Goal: Task Accomplishment & Management: Manage account settings

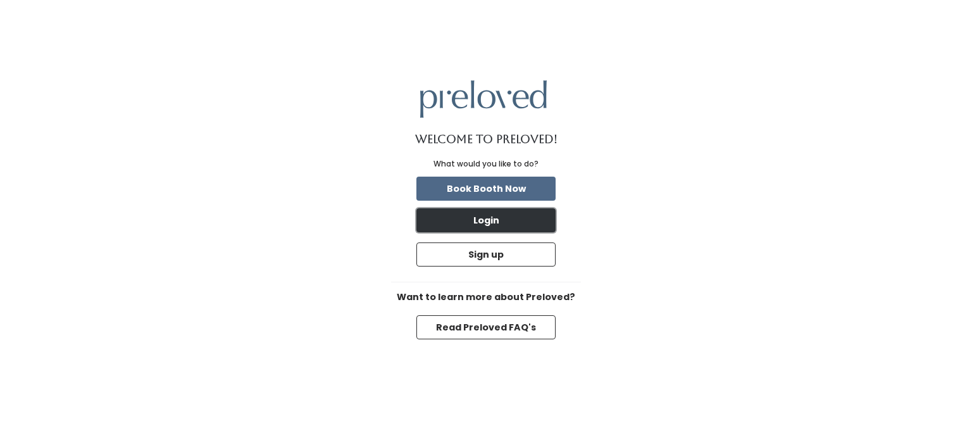
click at [491, 216] on button "Login" at bounding box center [485, 220] width 139 height 24
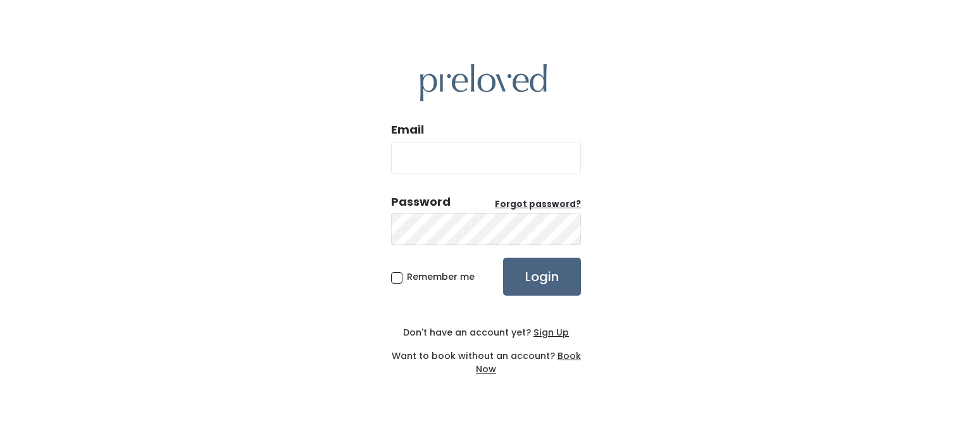
type input "[EMAIL_ADDRESS][DOMAIN_NAME]"
click at [547, 270] on input "Login" at bounding box center [542, 277] width 78 height 38
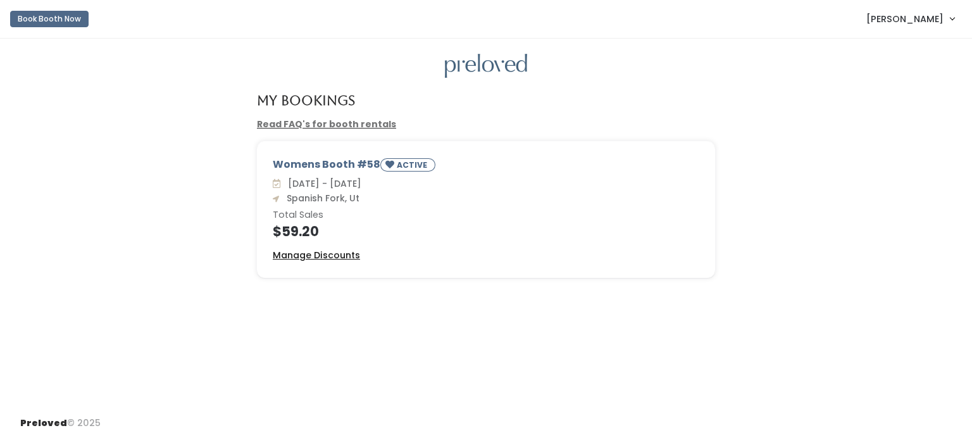
click at [346, 249] on u "Manage Discounts" at bounding box center [316, 255] width 87 height 13
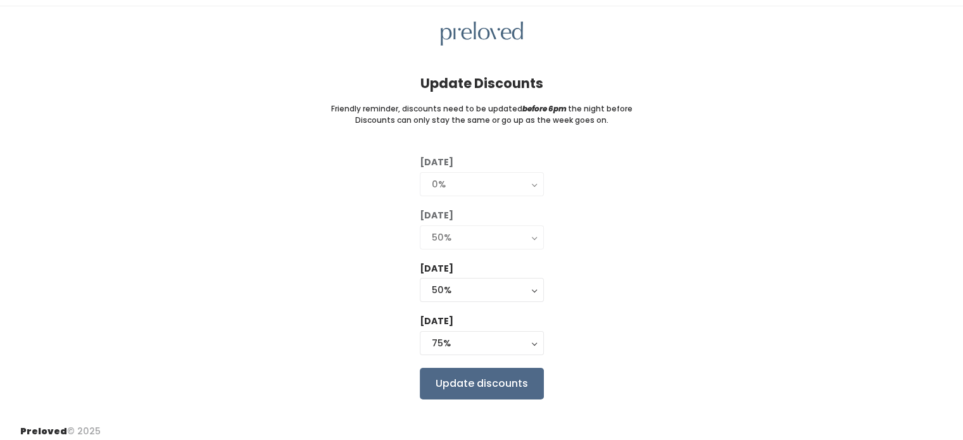
scroll to position [41, 0]
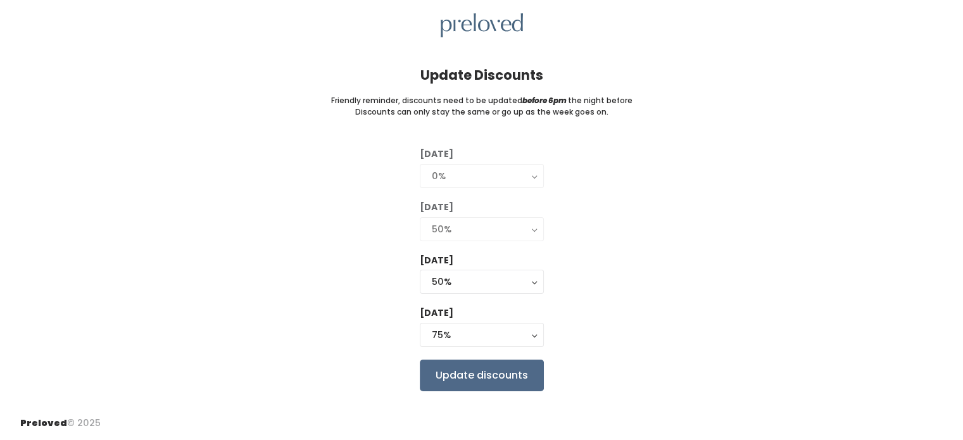
click at [699, 270] on div "[DATE] 0% 25% 50% 75% 90% 0% [DATE] 0% 25% 50% 75% 90% 50% [DATE] 0% 25% 50% 75…" at bounding box center [481, 268] width 922 height 243
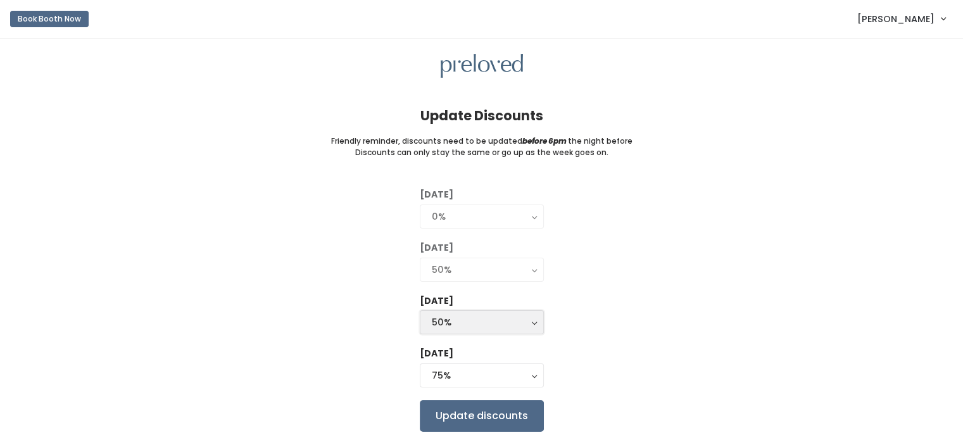
click at [535, 324] on button "50%" at bounding box center [482, 322] width 124 height 24
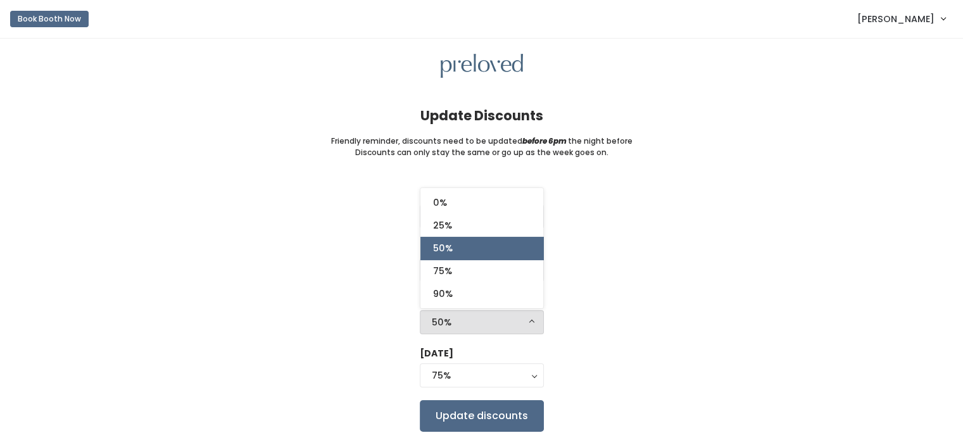
click at [535, 324] on button "50%" at bounding box center [482, 322] width 124 height 24
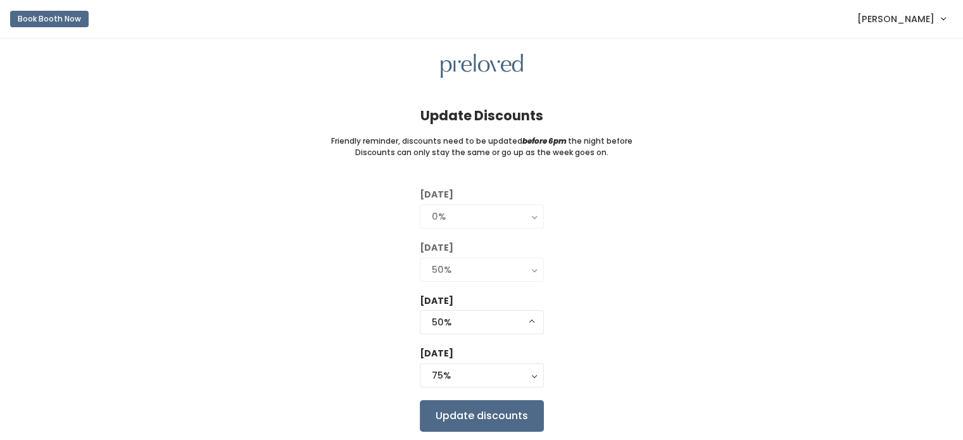
click at [334, 260] on div "[DATE] 0% 25% 50% 75% 90% 0% [DATE] 0% 25% 50% 75% 90% 50% [DATE] 0% 25% 50% 75…" at bounding box center [481, 309] width 922 height 243
